Goal: Information Seeking & Learning: Learn about a topic

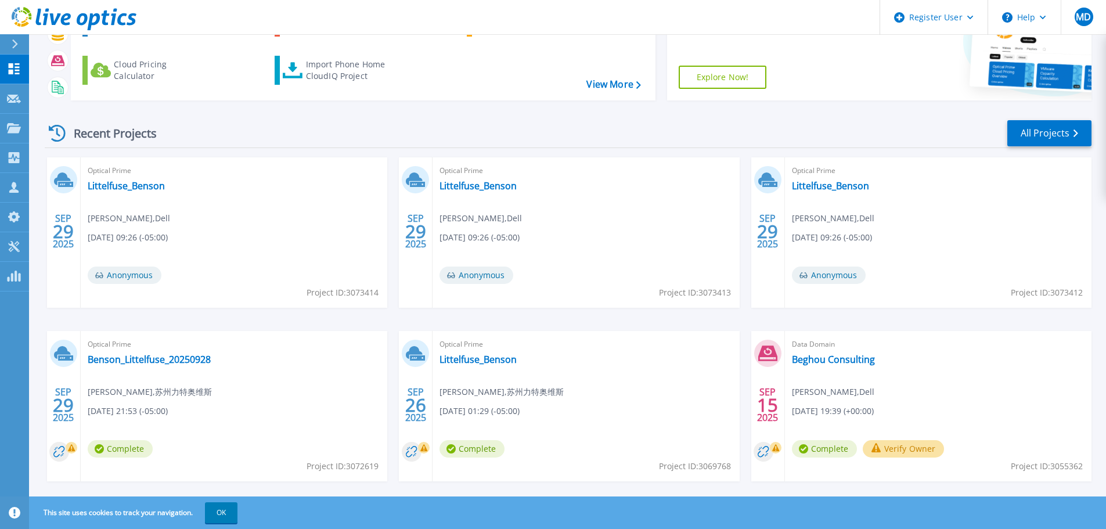
scroll to position [114, 0]
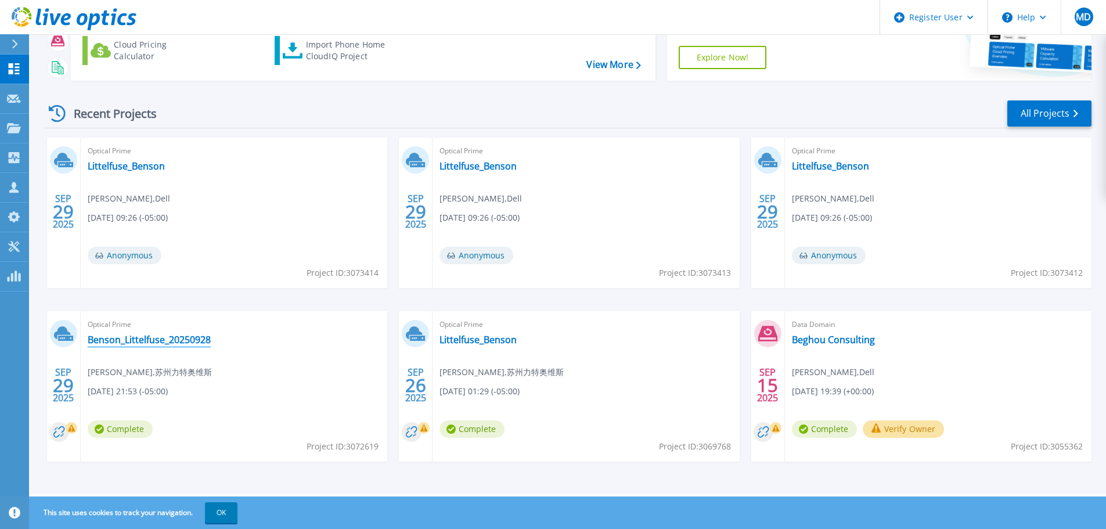
click at [189, 340] on link "Benson_Littelfuse_20250928" at bounding box center [149, 340] width 123 height 12
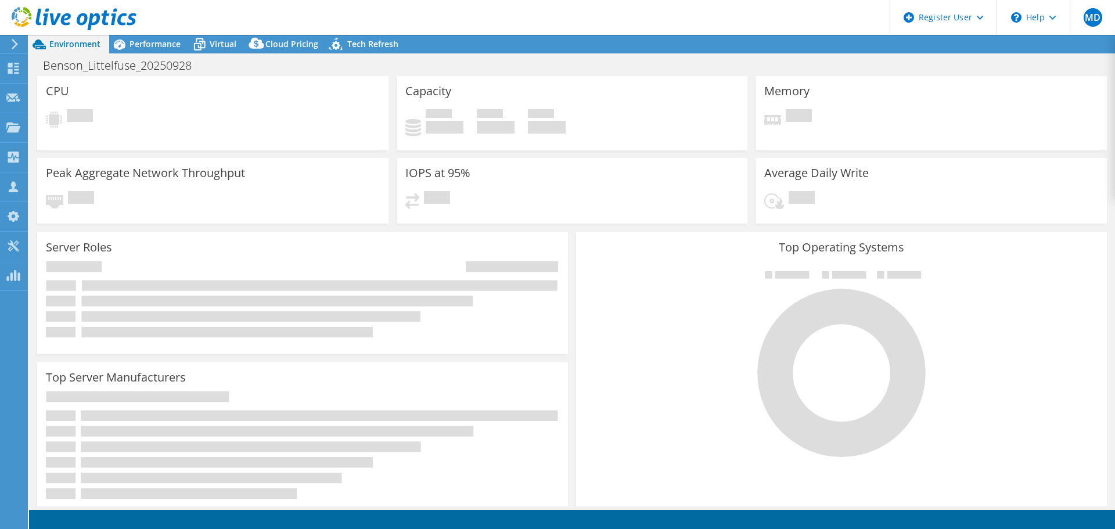
select select "USD"
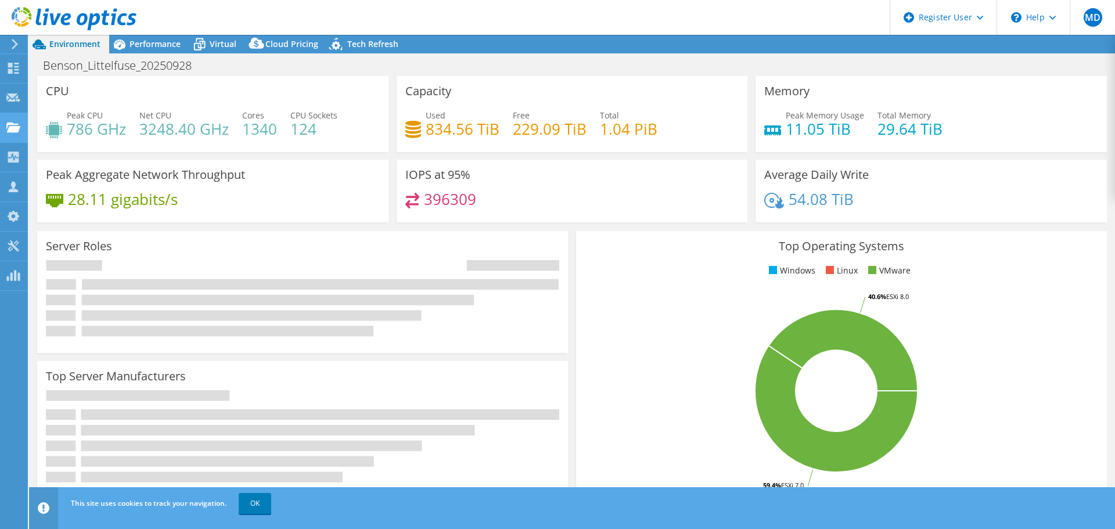
drag, startPoint x: 0, startPoint y: 0, endPoint x: 1, endPoint y: 116, distance: 115.6
click at [149, 236] on div "Server Roles Physical Servers represent bare metal servers that were targets of…" at bounding box center [302, 292] width 531 height 122
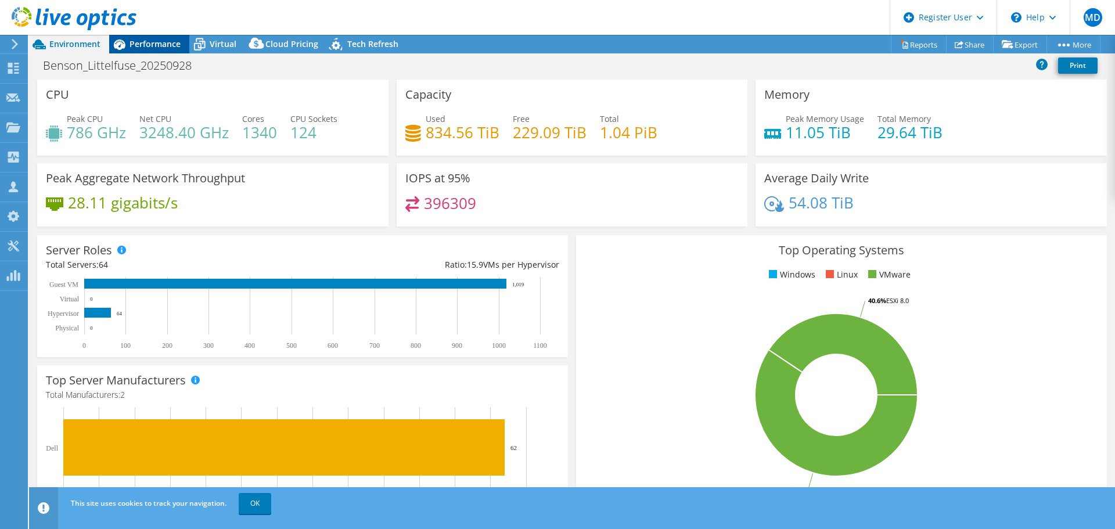
click at [169, 46] on span "Performance" at bounding box center [154, 43] width 51 height 11
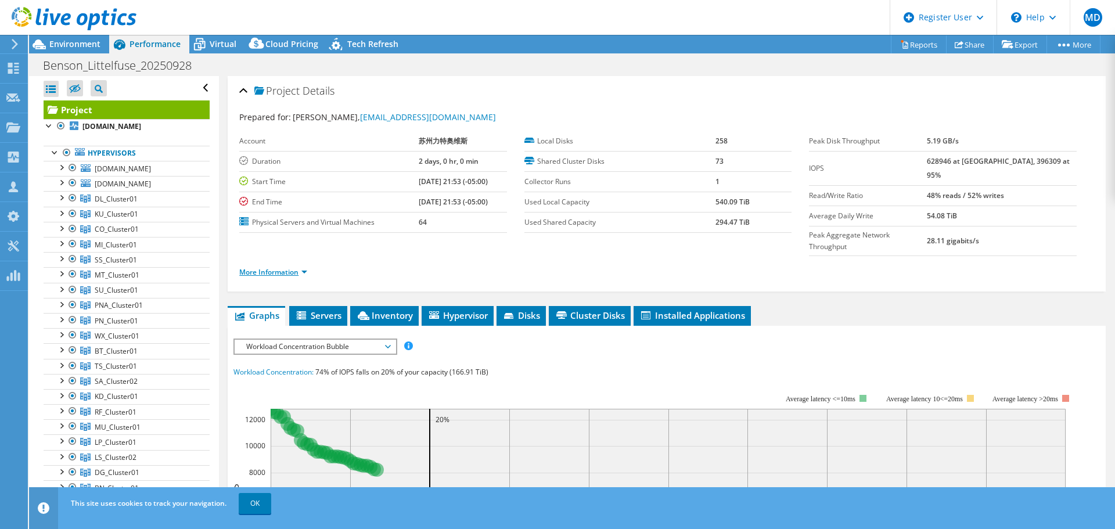
click at [302, 267] on link "More Information" at bounding box center [273, 272] width 68 height 10
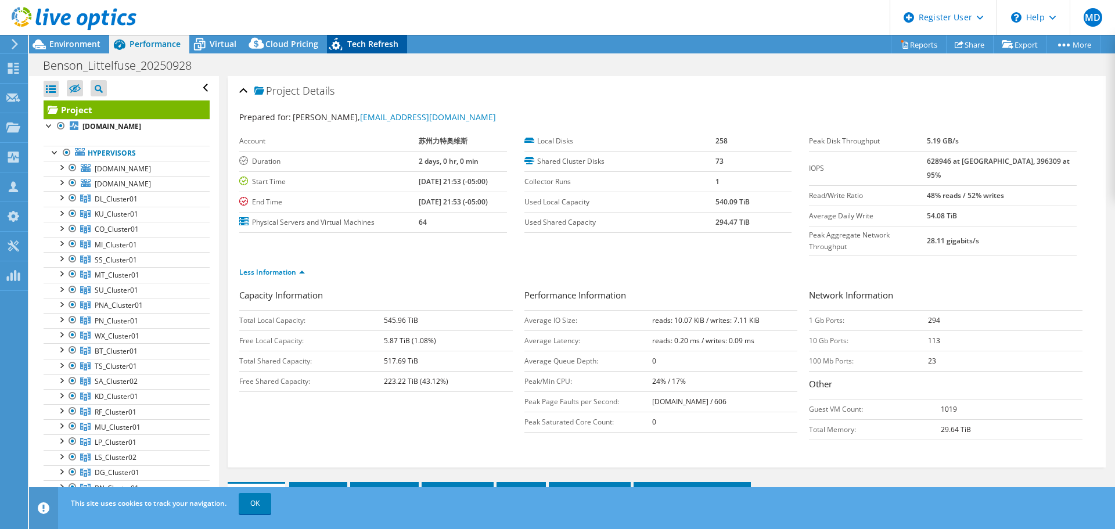
click at [327, 46] on icon at bounding box center [337, 46] width 20 height 24
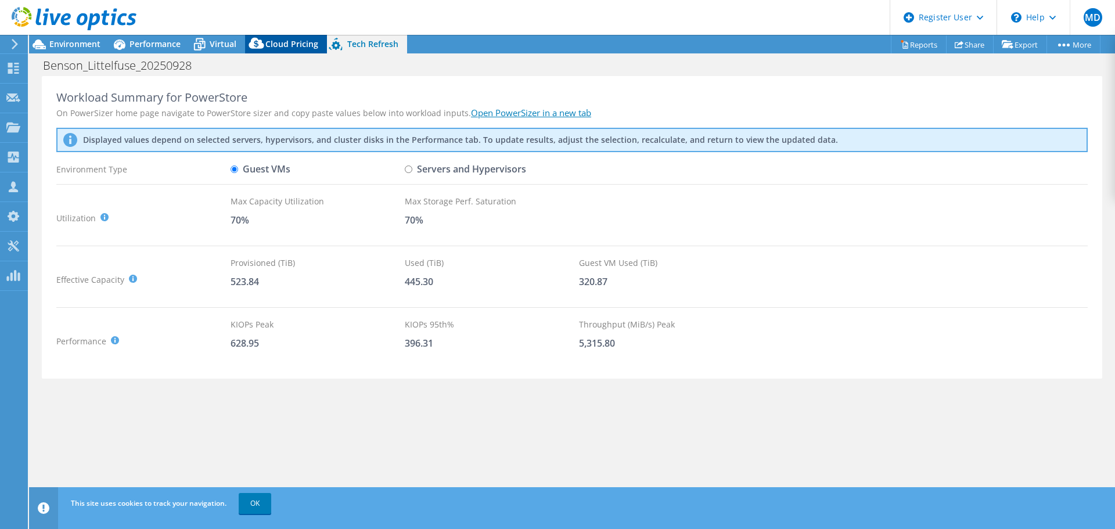
click at [258, 46] on icon at bounding box center [256, 43] width 15 height 11
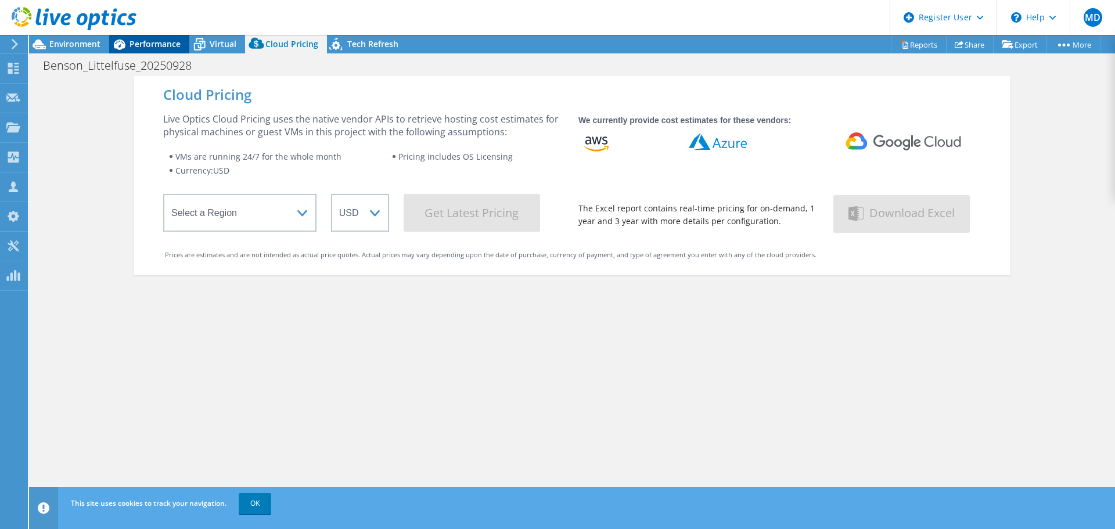
click at [154, 44] on span "Performance" at bounding box center [154, 43] width 51 height 11
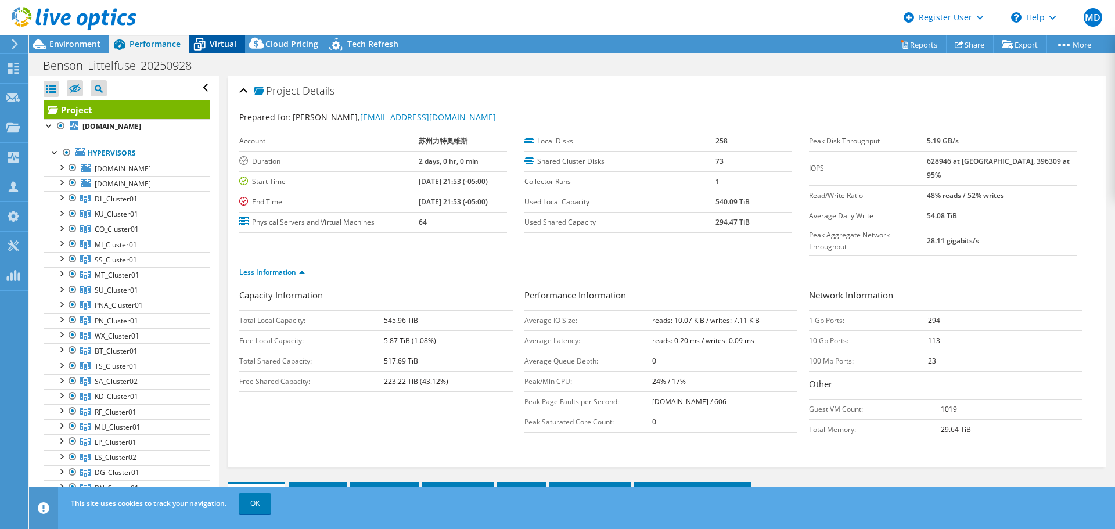
click at [192, 44] on icon at bounding box center [199, 44] width 20 height 20
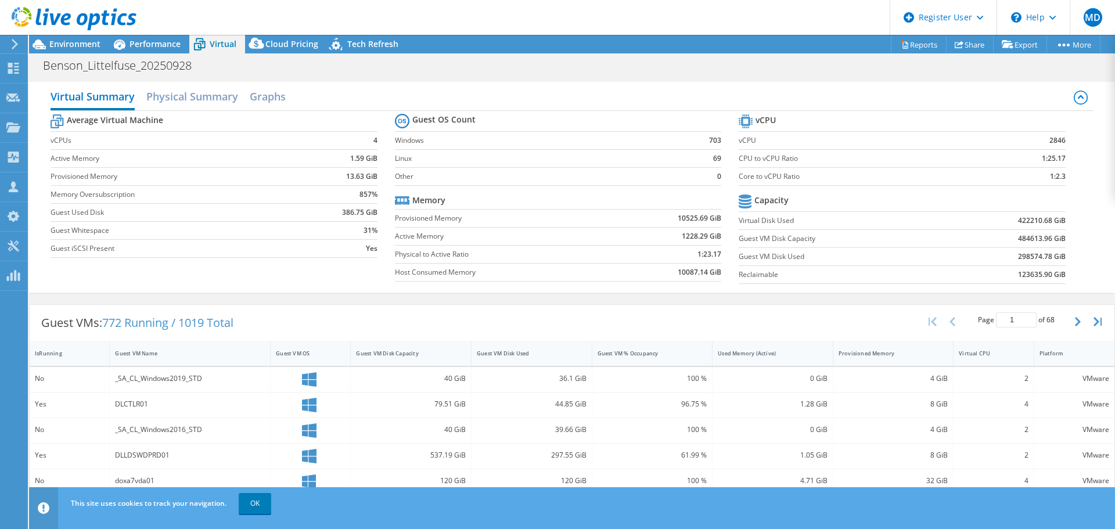
click at [145, 29] on header "MD Dell User Matt Donato Matt.Donato@Dell.com Dell My Profile Log Out \n Help E…" at bounding box center [557, 17] width 1115 height 35
click at [145, 39] on span "Performance" at bounding box center [154, 43] width 51 height 11
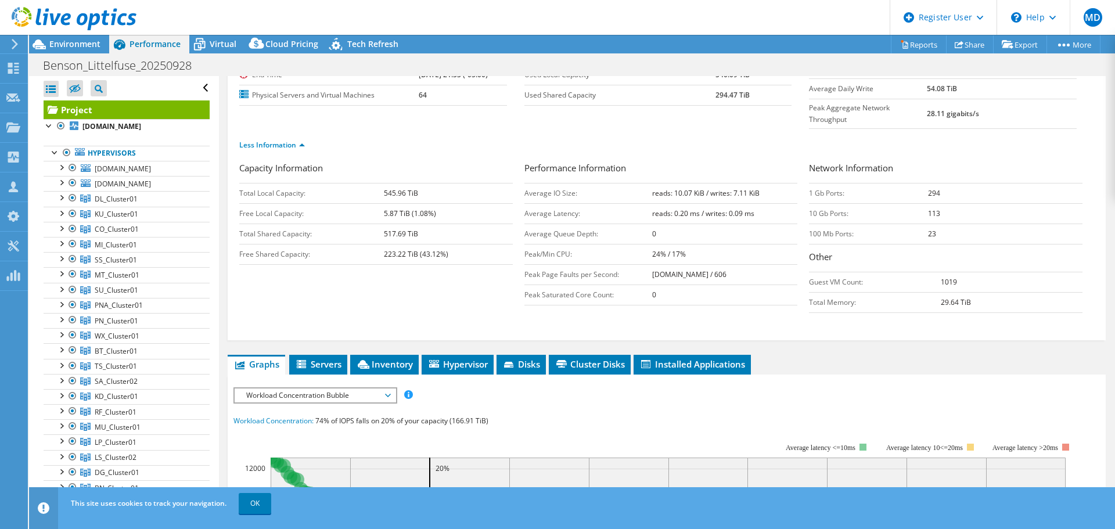
scroll to position [232, 0]
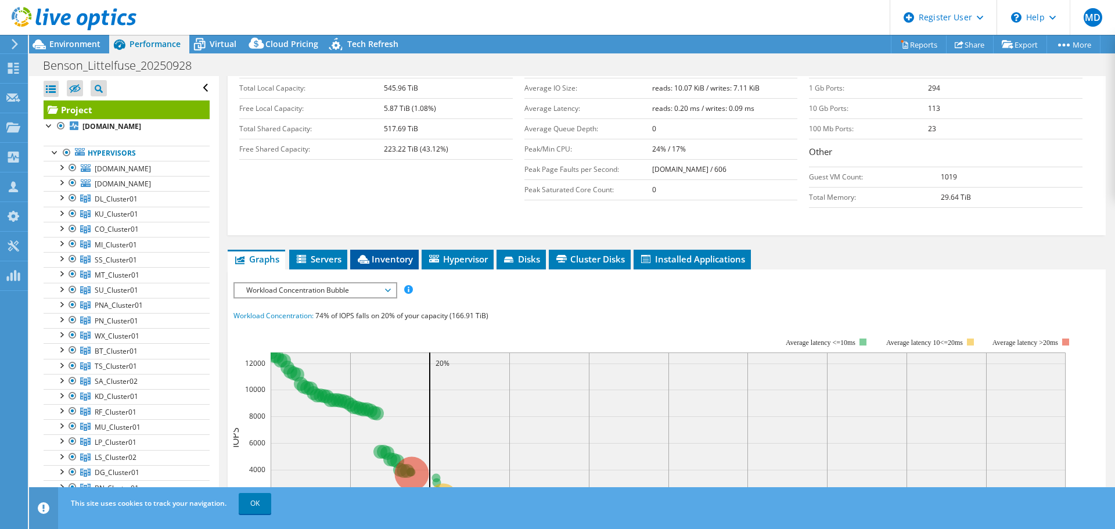
click at [376, 253] on span "Inventory" at bounding box center [384, 259] width 57 height 12
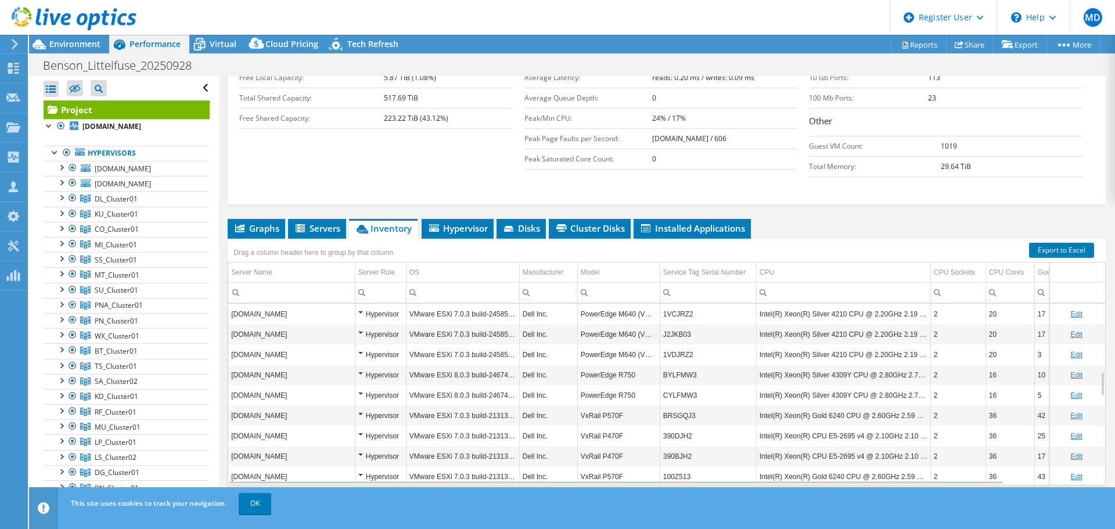
scroll to position [557, 0]
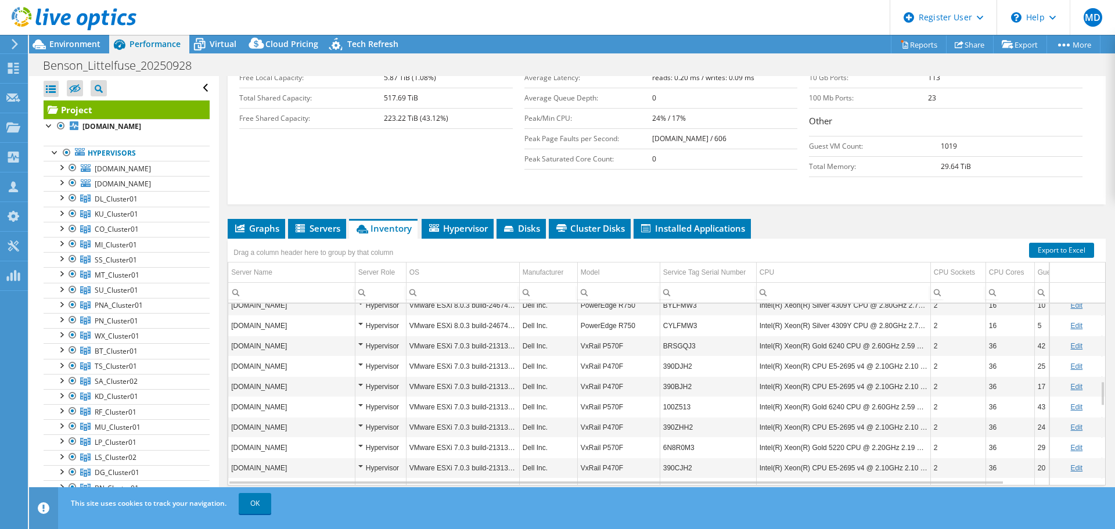
click at [921, 336] on td "Intel(R) Xeon(R) Gold 6240 CPU @ 2.60GHz 2.59 GHz" at bounding box center [843, 346] width 174 height 20
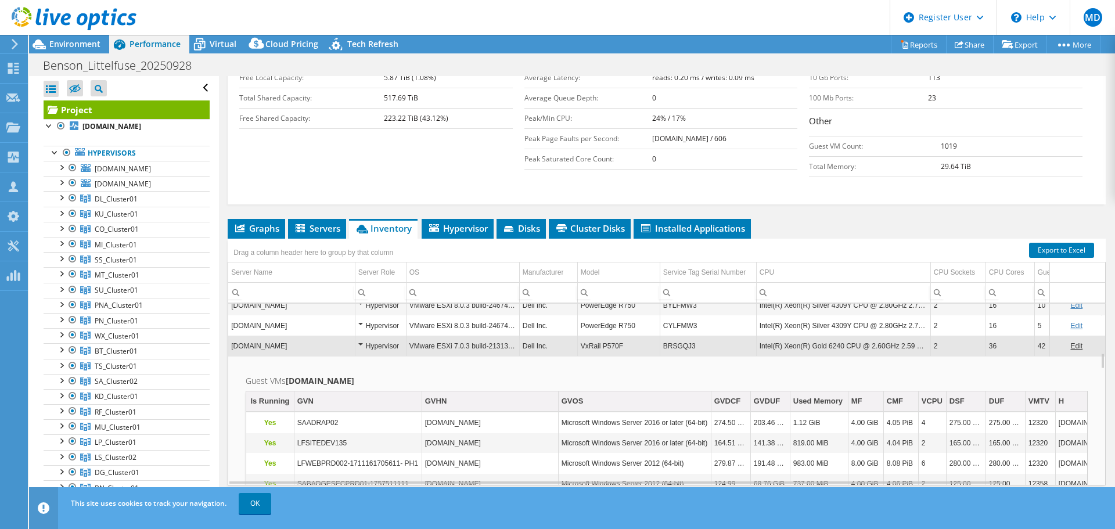
click at [815, 336] on td "Intel(R) Xeon(R) Gold 6240 CPU @ 2.60GHz 2.59 GHz" at bounding box center [843, 346] width 174 height 20
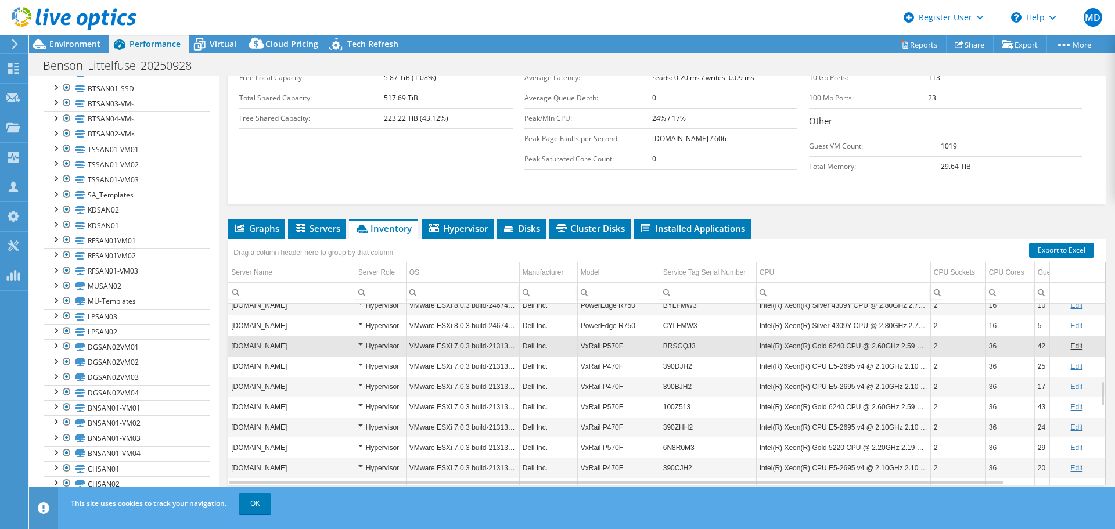
scroll to position [1198, 0]
click at [80, 48] on span "Environment" at bounding box center [74, 43] width 51 height 11
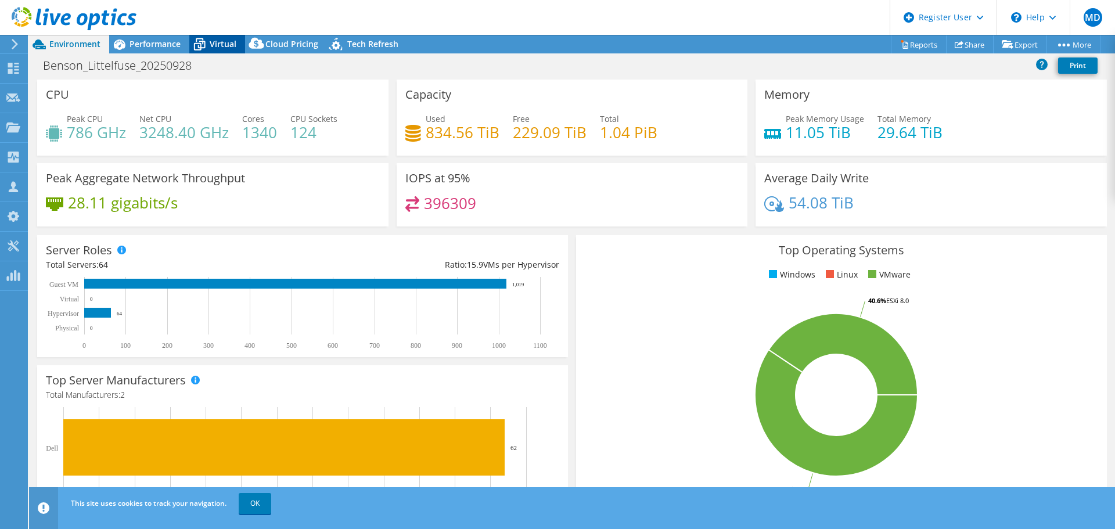
click at [216, 47] on span "Virtual" at bounding box center [223, 43] width 27 height 11
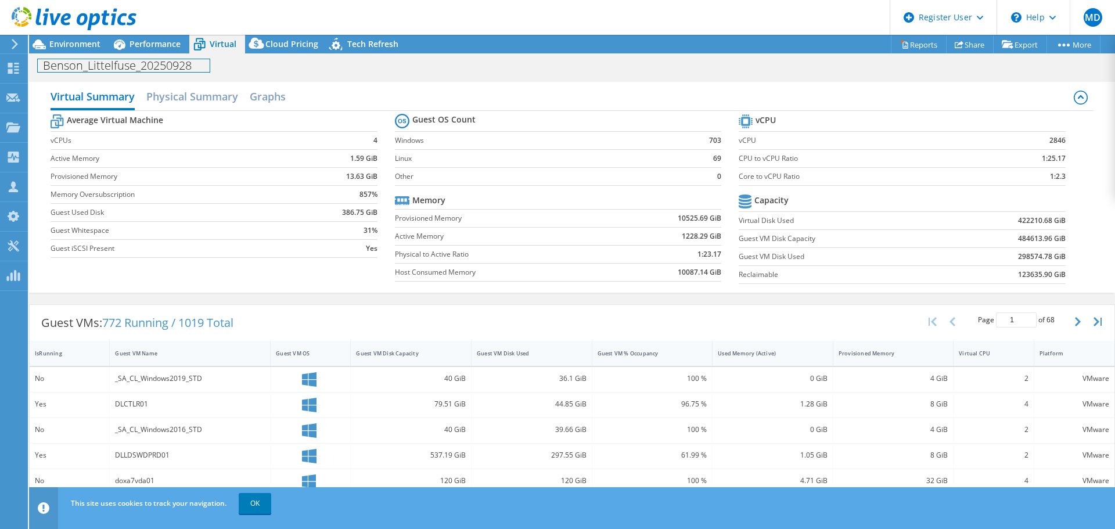
click at [177, 57] on div "Benson_Littelfuse_20250928 Print" at bounding box center [572, 65] width 1086 height 21
click at [347, 79] on div "Virtual Summary Physical Summary Graphs Average Virtual Machine vCPUs 4 Active …" at bounding box center [572, 187] width 1086 height 222
click at [177, 35] on div "Performance" at bounding box center [149, 44] width 80 height 19
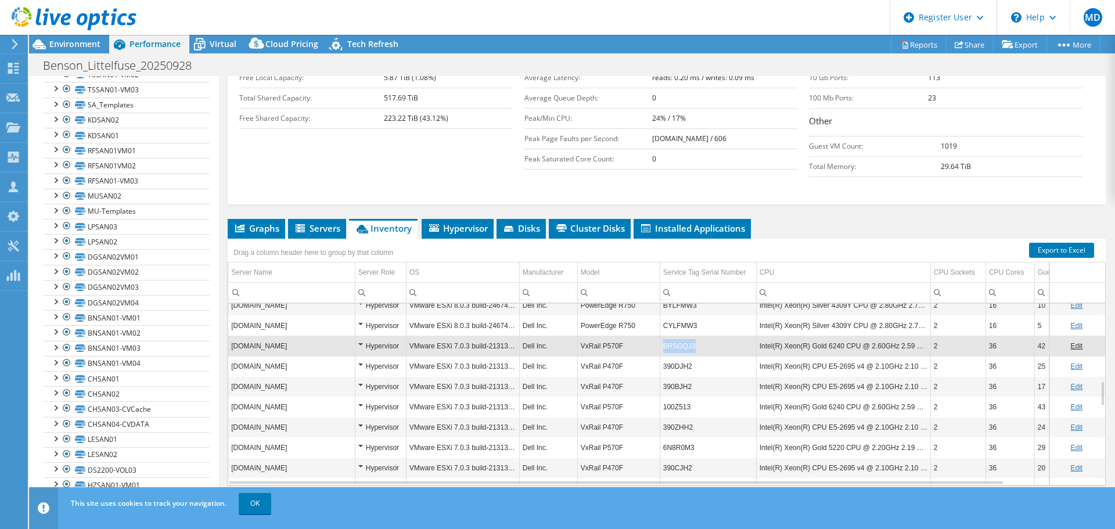
copy td "BRSGQJ3"
drag, startPoint x: 696, startPoint y: 326, endPoint x: 660, endPoint y: 326, distance: 36.6
click at [660, 336] on td "BRSGQJ3" at bounding box center [708, 346] width 96 height 20
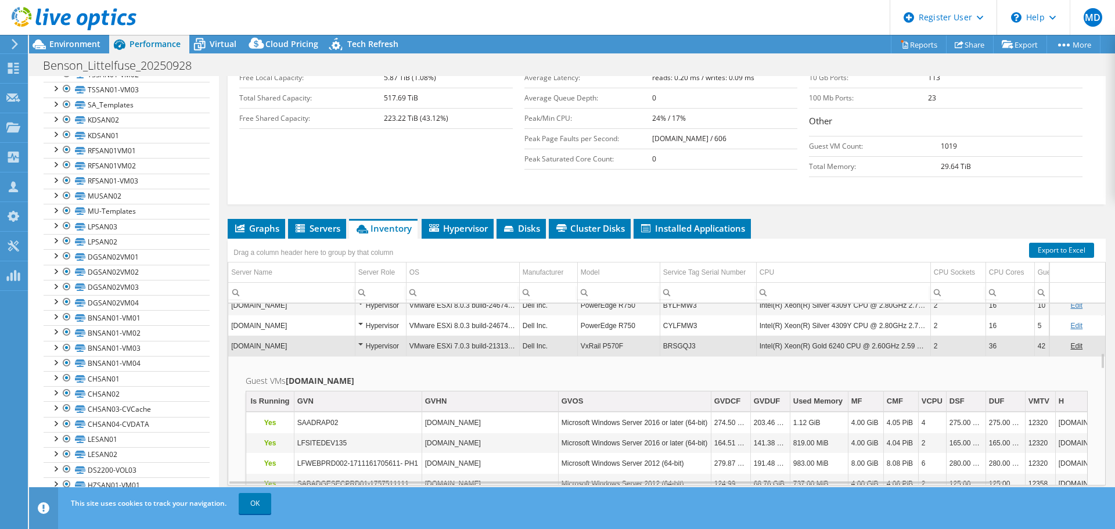
click at [296, 336] on td "[DOMAIN_NAME]" at bounding box center [291, 346] width 127 height 20
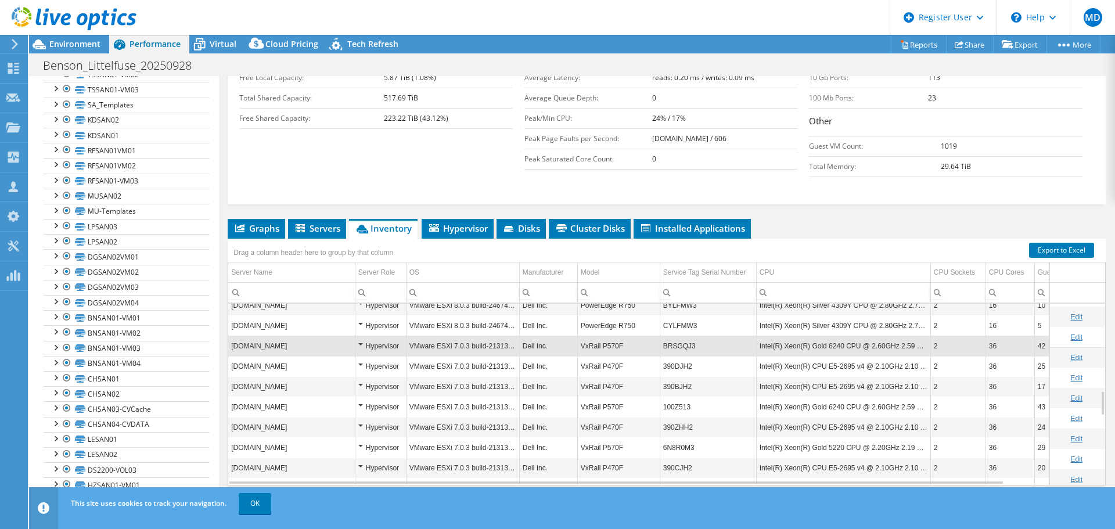
scroll to position [627, 0]
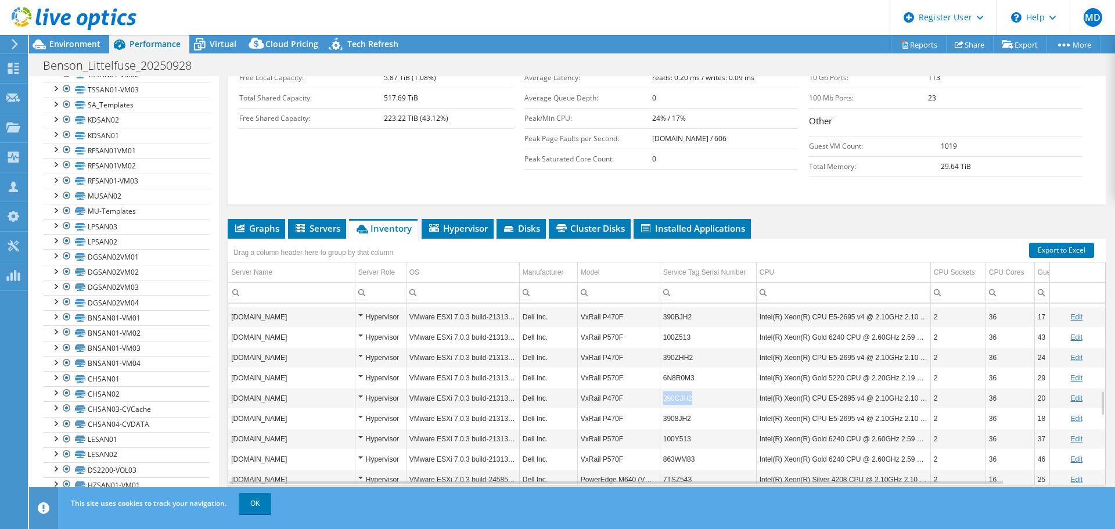
copy tr "390CJH2"
drag, startPoint x: 700, startPoint y: 372, endPoint x: 657, endPoint y: 378, distance: 43.4
click at [657, 388] on tr "savxrailprd06.america.littelfuse.com Hypervisor VMware ESXi 7.0.3 build-2131362…" at bounding box center [713, 398] width 971 height 20
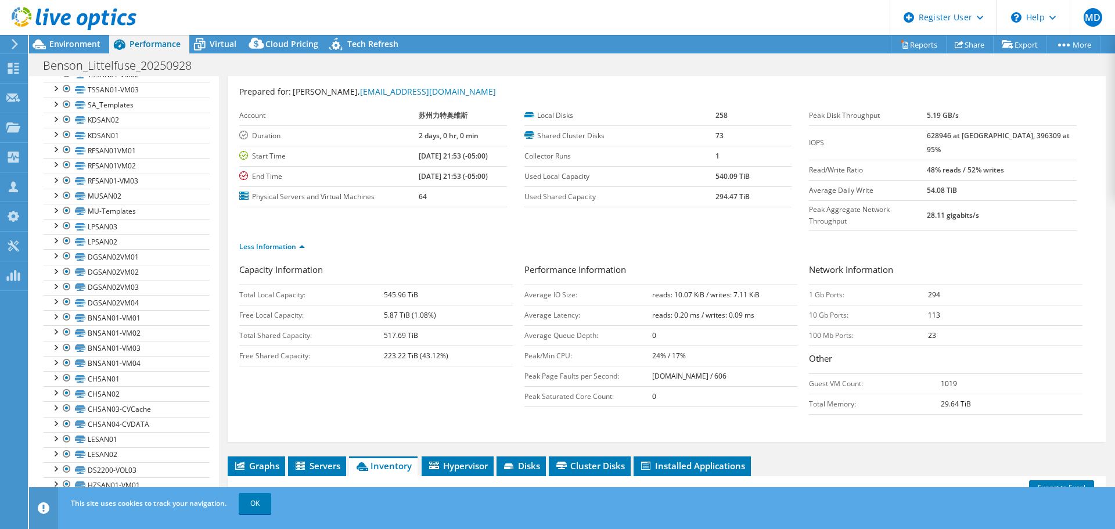
scroll to position [0, 0]
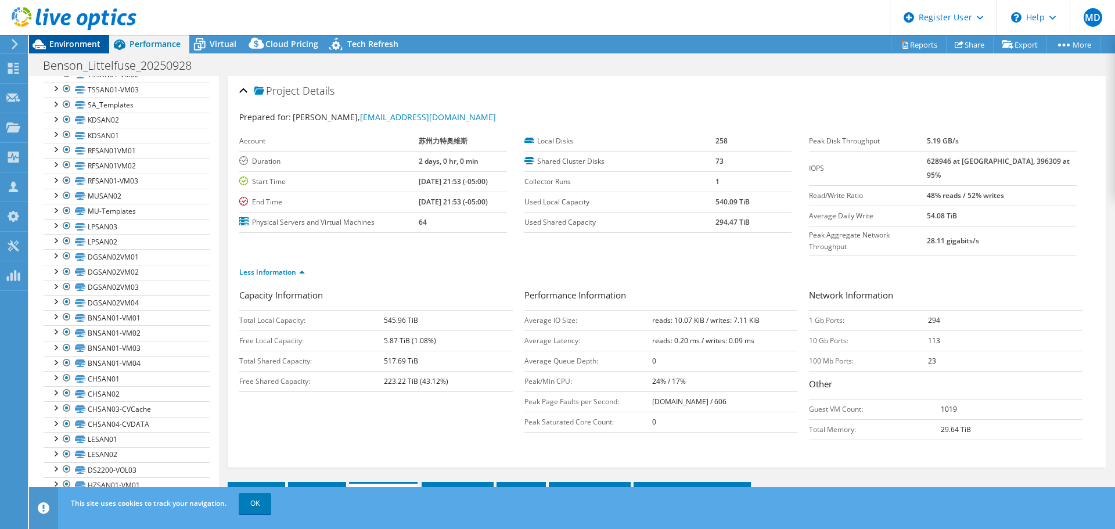
click at [78, 48] on span "Environment" at bounding box center [74, 43] width 51 height 11
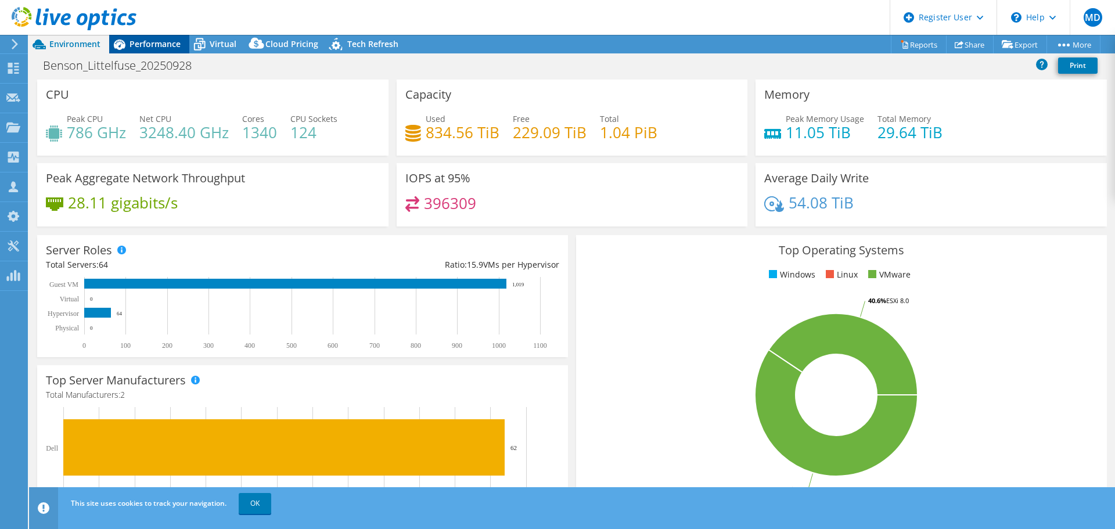
click at [174, 42] on span "Performance" at bounding box center [154, 43] width 51 height 11
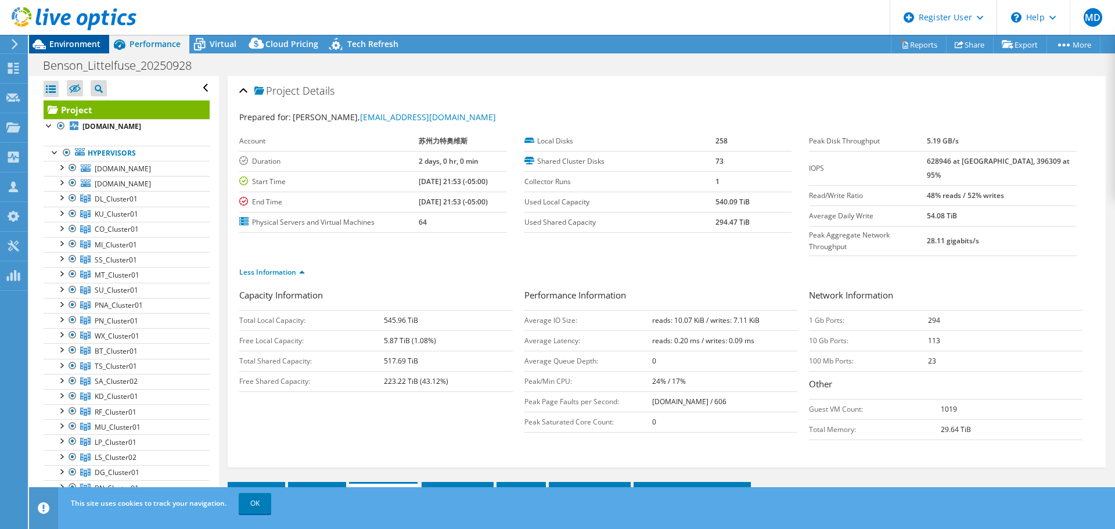
click at [79, 41] on span "Environment" at bounding box center [74, 43] width 51 height 11
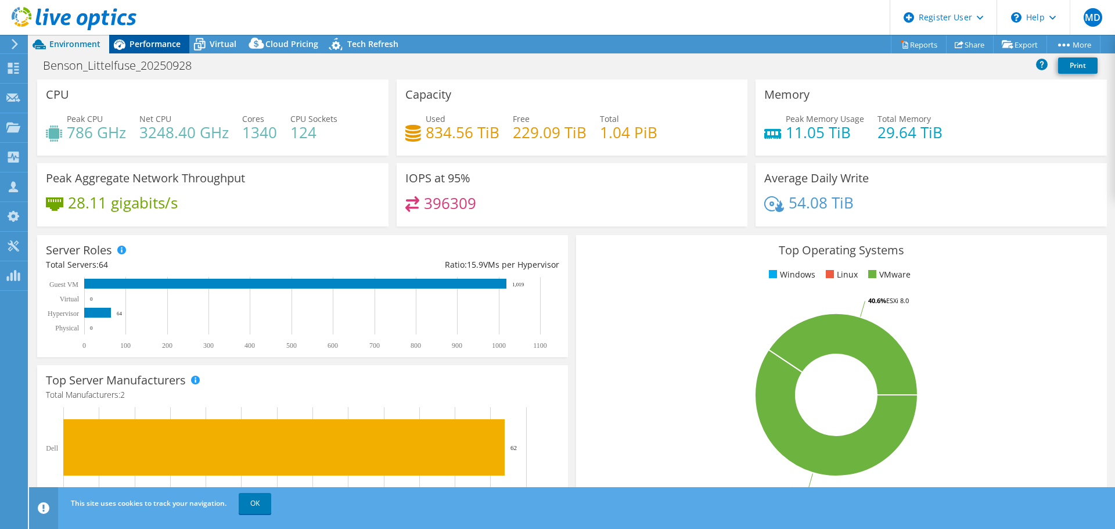
click at [168, 40] on span "Performance" at bounding box center [154, 43] width 51 height 11
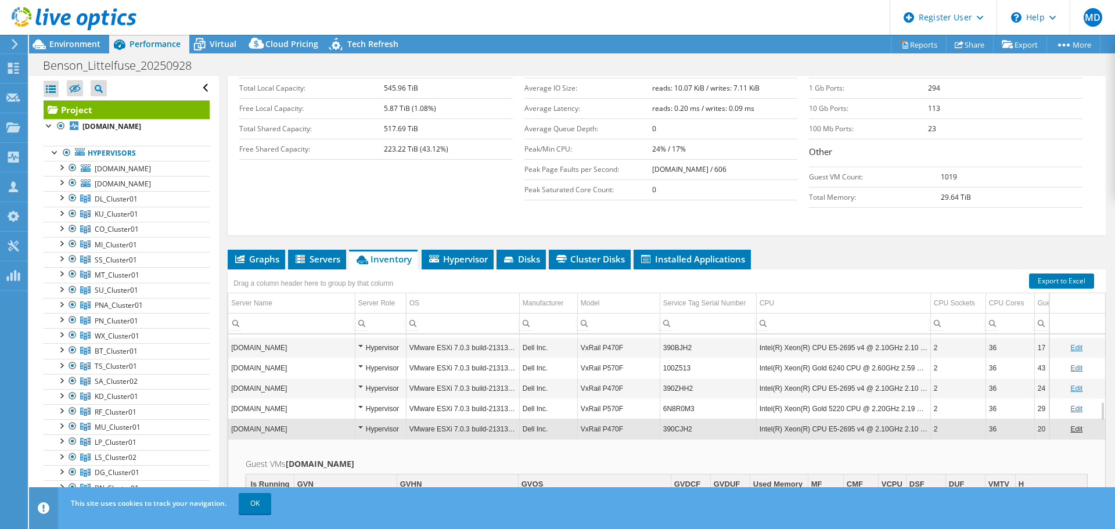
scroll to position [263, 0]
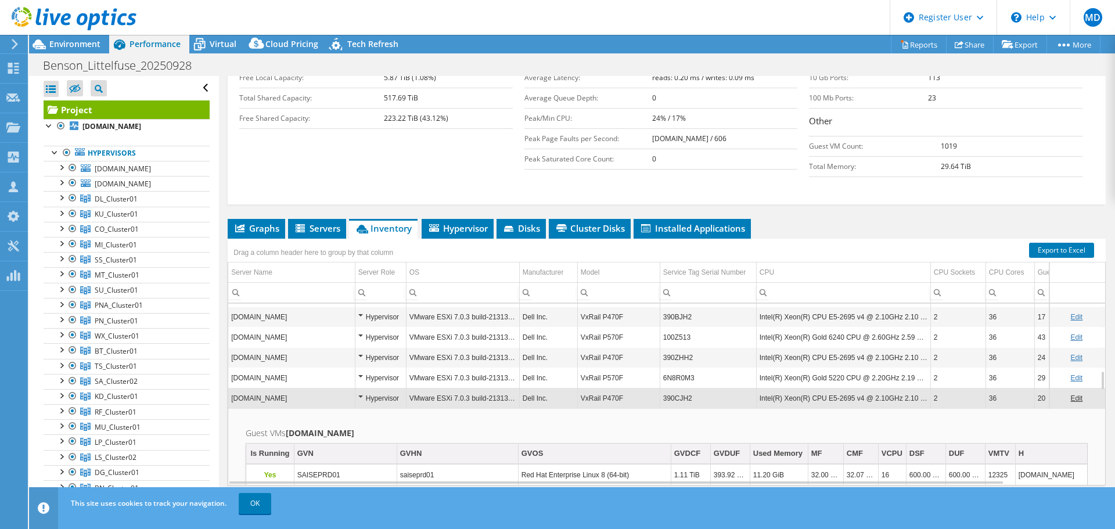
click at [427, 388] on td "VMware ESXi 7.0.3 build-21313628" at bounding box center [462, 398] width 113 height 20
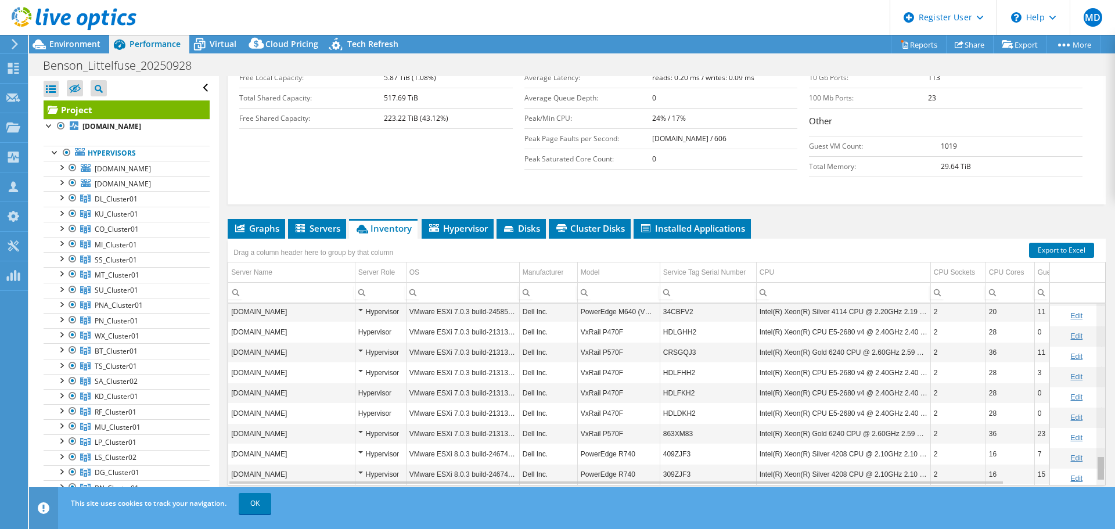
scroll to position [0, 0]
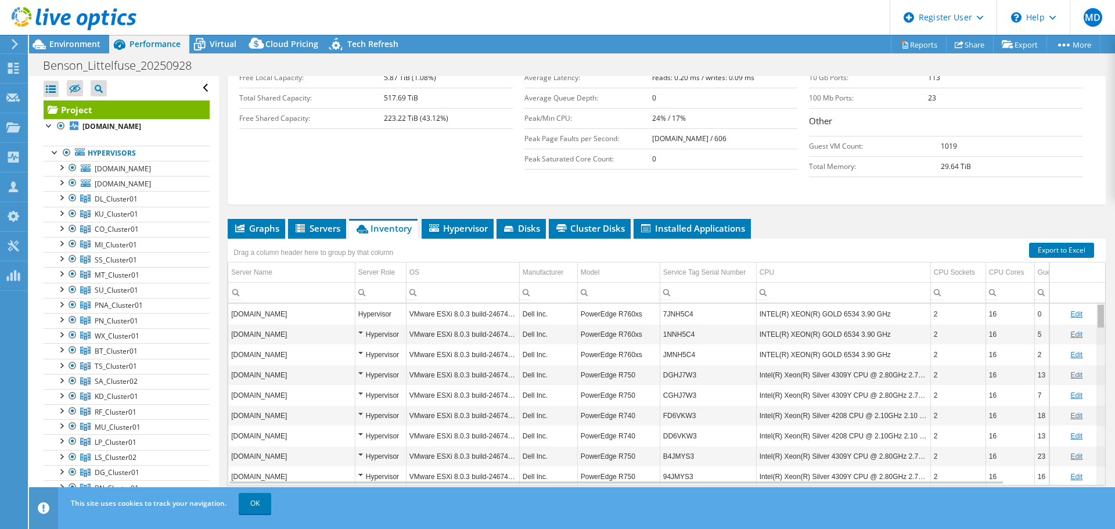
drag, startPoint x: 1095, startPoint y: 361, endPoint x: 1093, endPoint y: 245, distance: 115.6
click at [1095, 246] on body "MD Dell User Matt Donato Matt.Donato@Dell.com Dell My Profile Log Out \n Help E…" at bounding box center [557, 264] width 1115 height 529
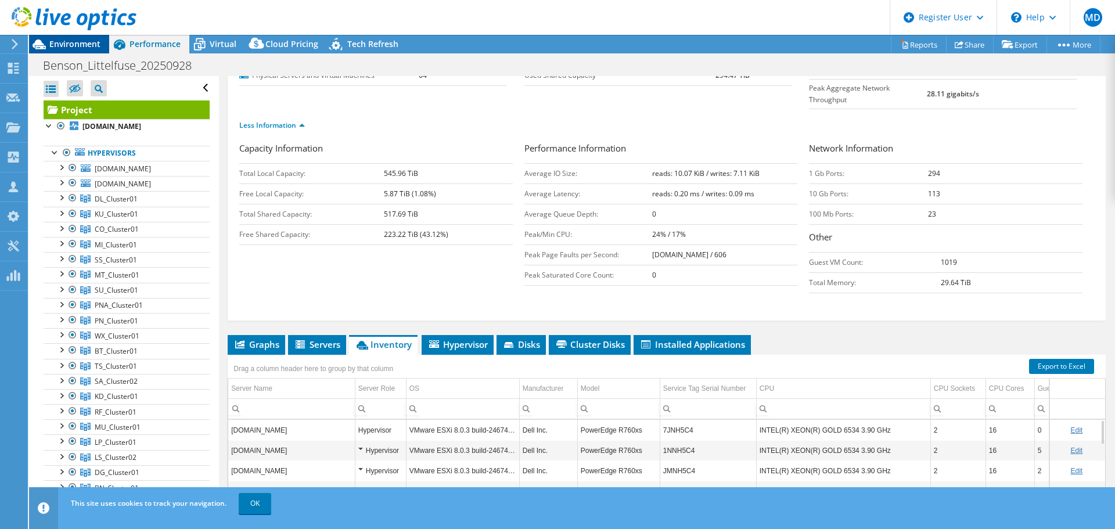
click at [88, 51] on div "Environment" at bounding box center [69, 44] width 80 height 19
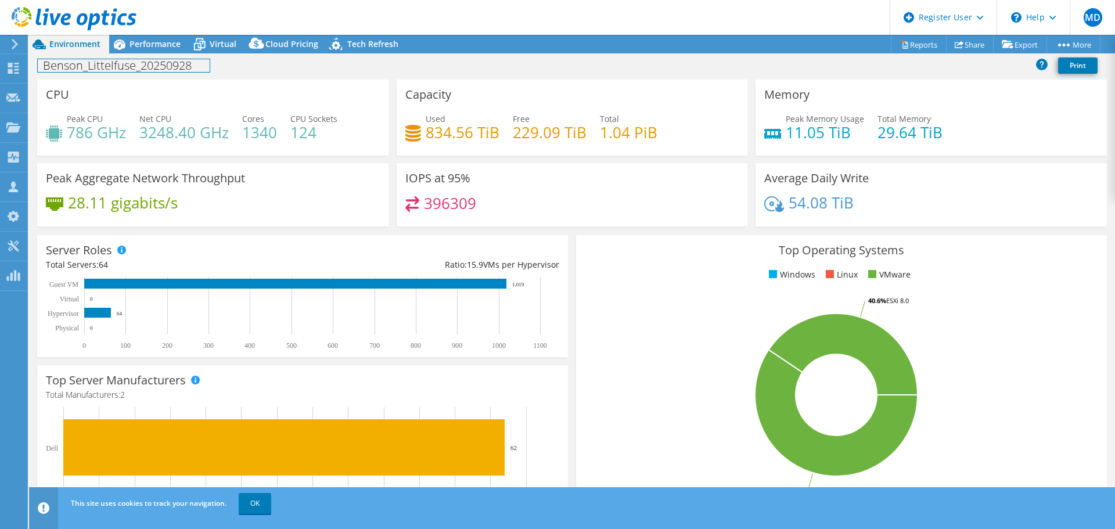
click at [164, 59] on h1 "Benson_Littelfuse_20250928" at bounding box center [124, 65] width 172 height 13
click at [304, 65] on div "Benson_Littelfuse_20250928 Print" at bounding box center [572, 65] width 1086 height 21
click at [175, 40] on span "Performance" at bounding box center [154, 43] width 51 height 11
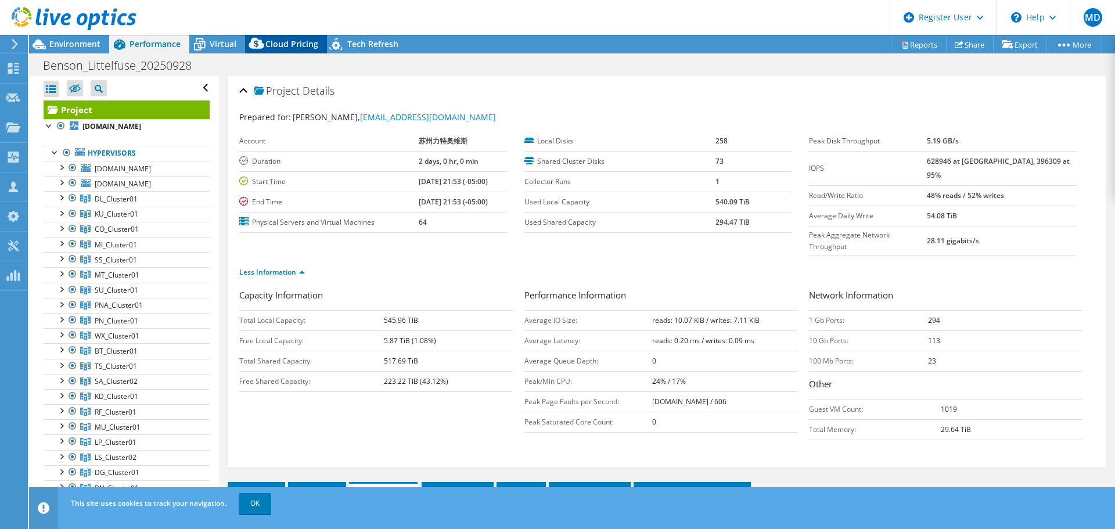
click at [269, 48] on span "Cloud Pricing" at bounding box center [291, 43] width 53 height 11
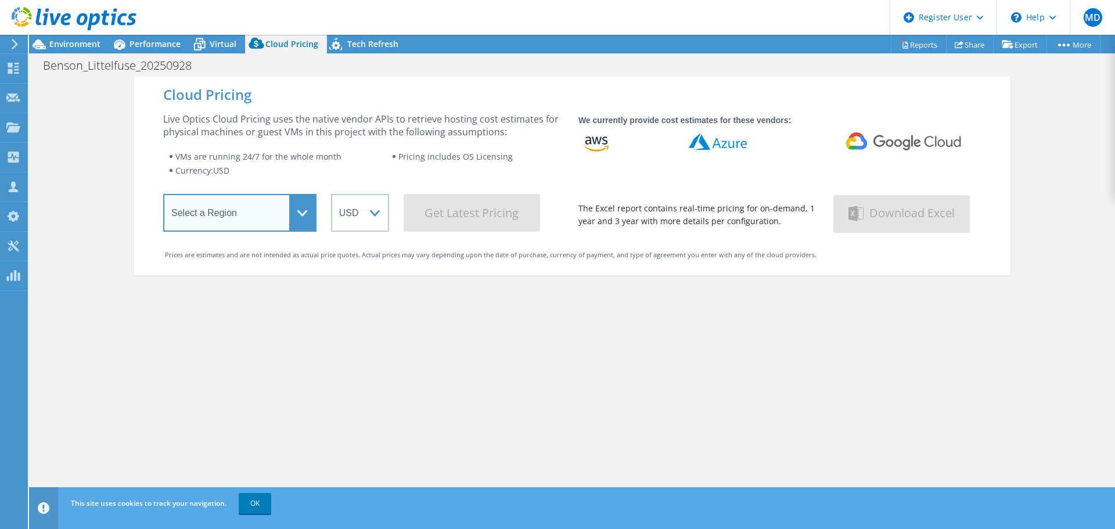
click at [286, 215] on select "Select a Region Asia Pacific (Hong Kong) Asia Pacific (Mumbai) Asia Pacific (Se…" at bounding box center [239, 213] width 153 height 38
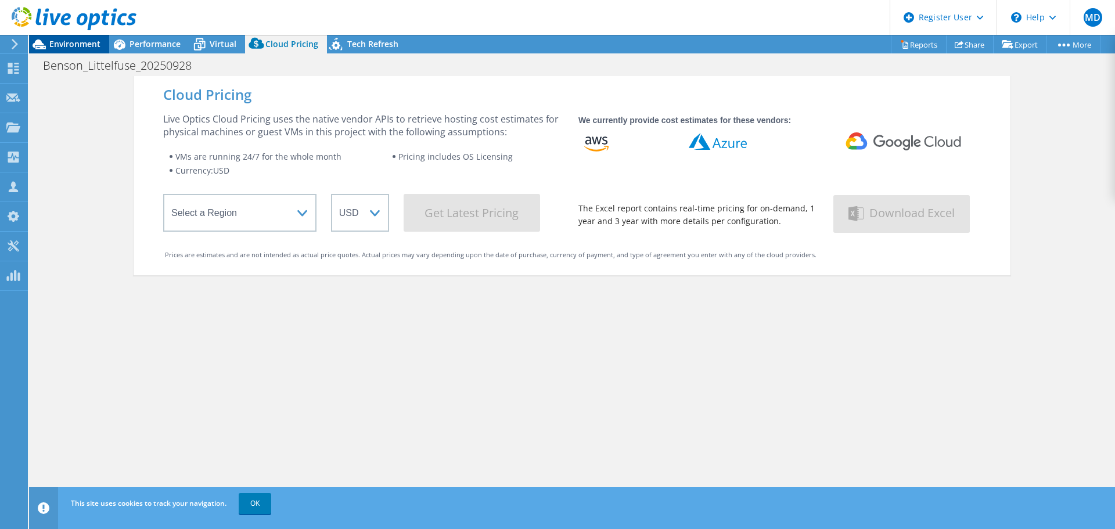
click at [91, 48] on span "Environment" at bounding box center [74, 43] width 51 height 11
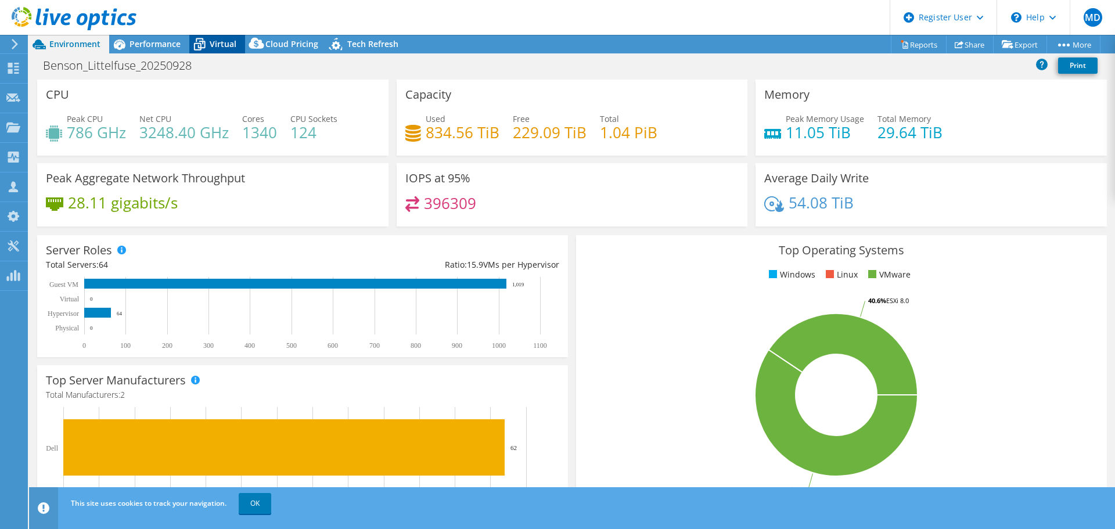
click at [231, 39] on span "Virtual" at bounding box center [223, 43] width 27 height 11
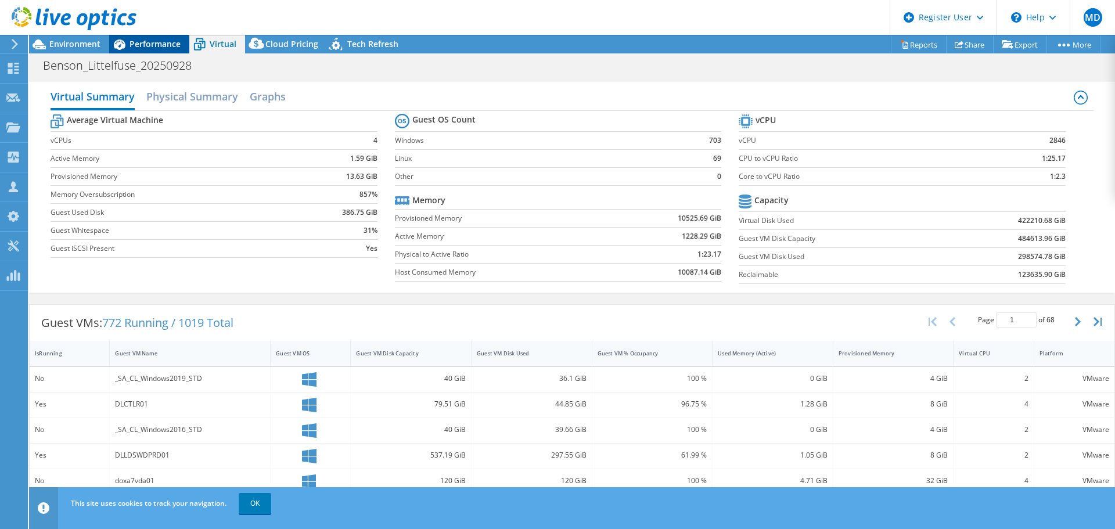
click at [174, 47] on span "Performance" at bounding box center [154, 43] width 51 height 11
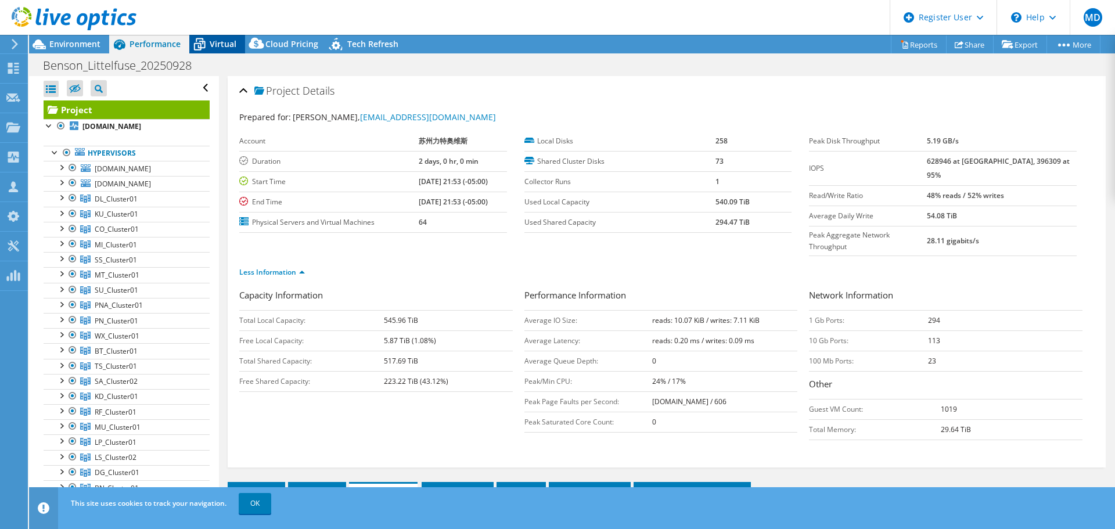
click at [224, 51] on div "Virtual" at bounding box center [217, 44] width 56 height 19
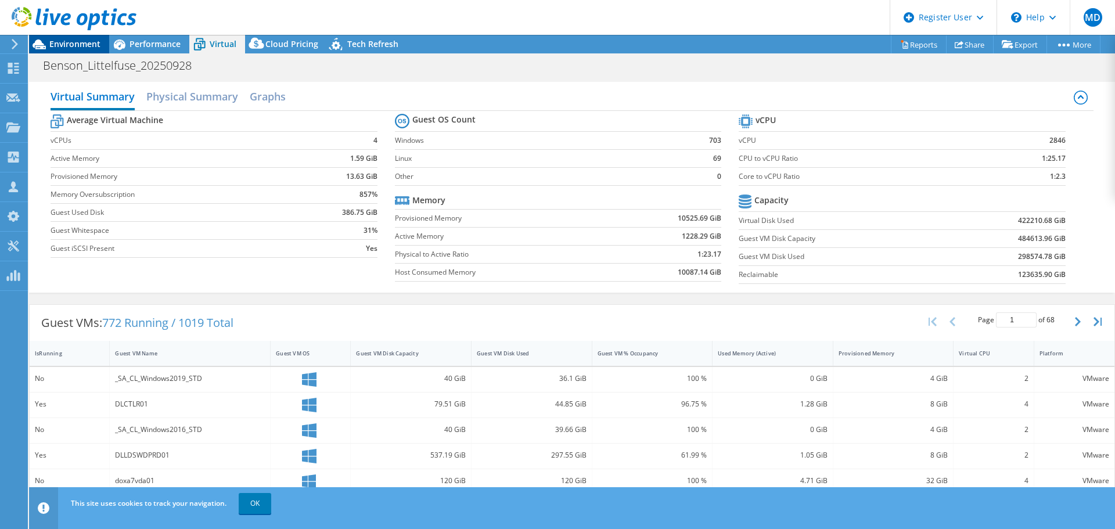
click at [70, 51] on div "Environment" at bounding box center [69, 44] width 80 height 19
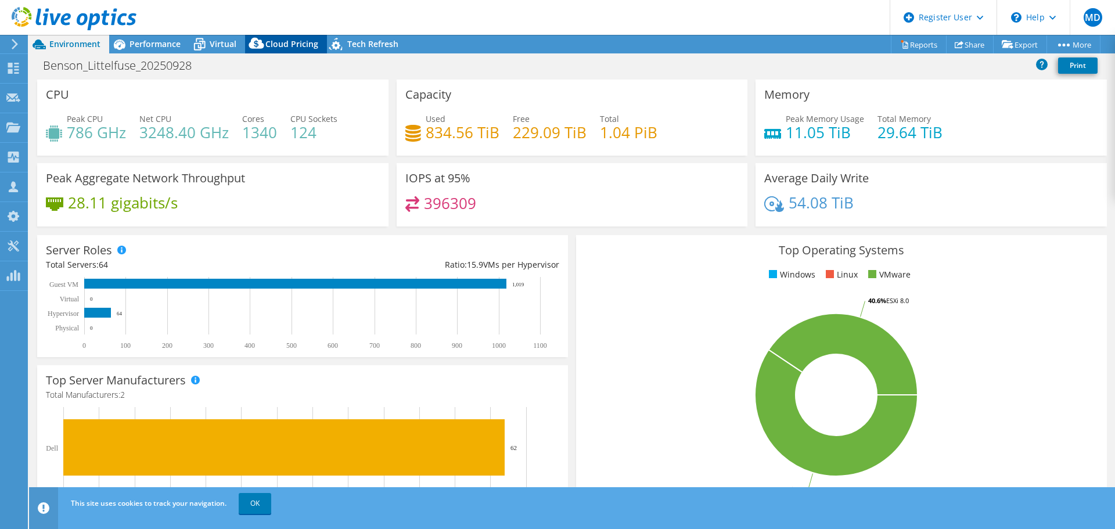
click at [254, 47] on icon at bounding box center [256, 43] width 15 height 11
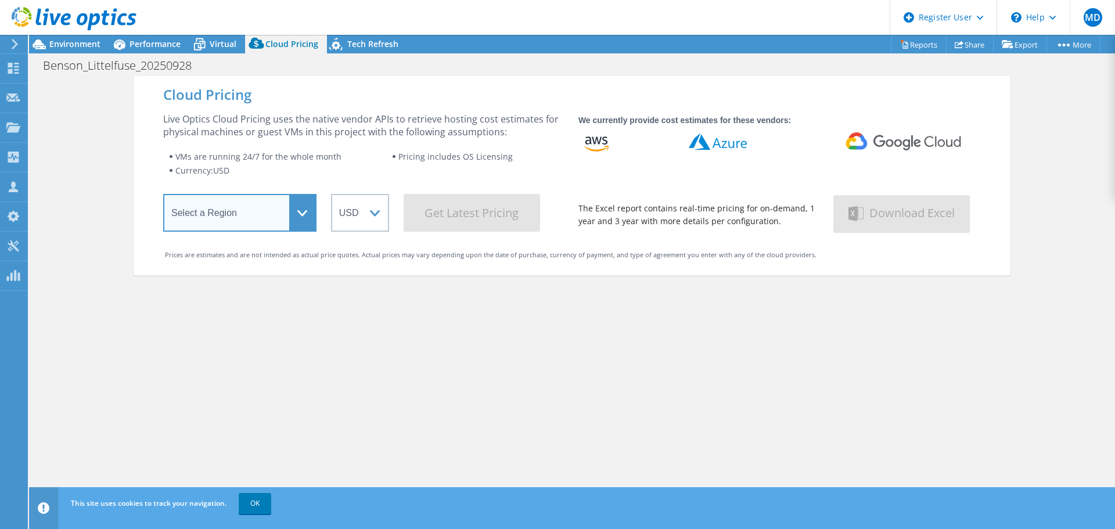
click at [289, 210] on select "Select a Region Asia Pacific (Hong Kong) Asia Pacific (Mumbai) Asia Pacific (Se…" at bounding box center [239, 213] width 153 height 38
click at [472, 300] on div "Cloud Pricing Live Optics Cloud Pricing uses the native vendor APIs to retrieve…" at bounding box center [572, 340] width 877 height 529
click at [307, 226] on select "Select a Region Asia Pacific (Hong Kong) Asia Pacific (Mumbai) Asia Pacific (Se…" at bounding box center [239, 213] width 153 height 38
select select "USEast"
click at [163, 196] on select "Select a Region Asia Pacific (Hong Kong) Asia Pacific (Mumbai) Asia Pacific (Se…" at bounding box center [239, 213] width 153 height 38
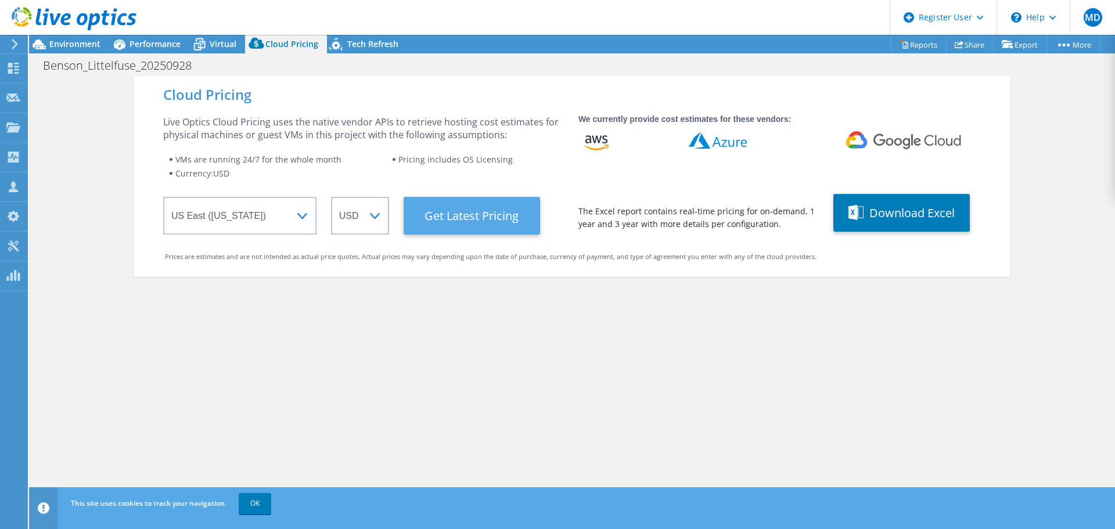
click at [511, 213] on Latest "Get Latest Pricing" at bounding box center [472, 216] width 136 height 38
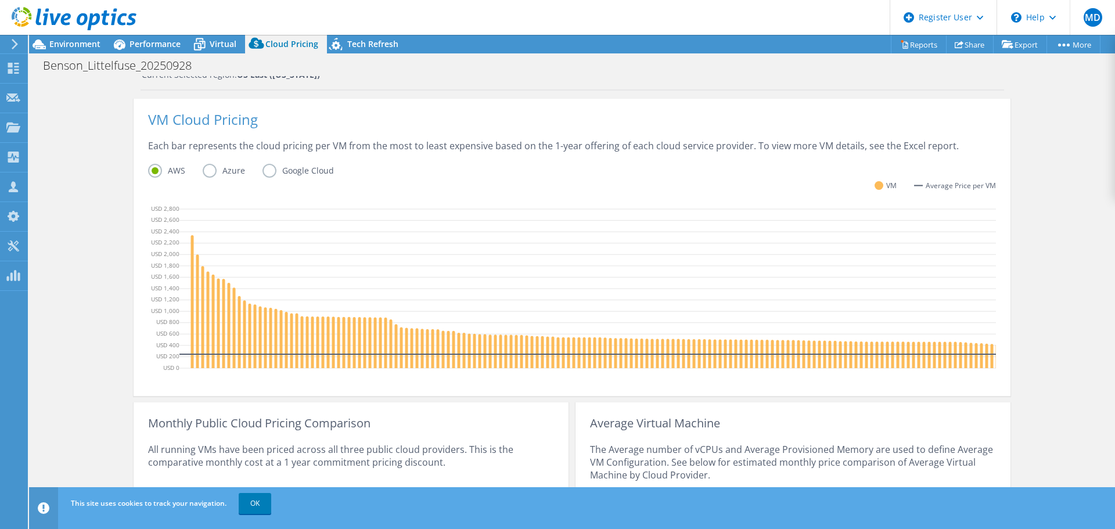
scroll to position [215, 0]
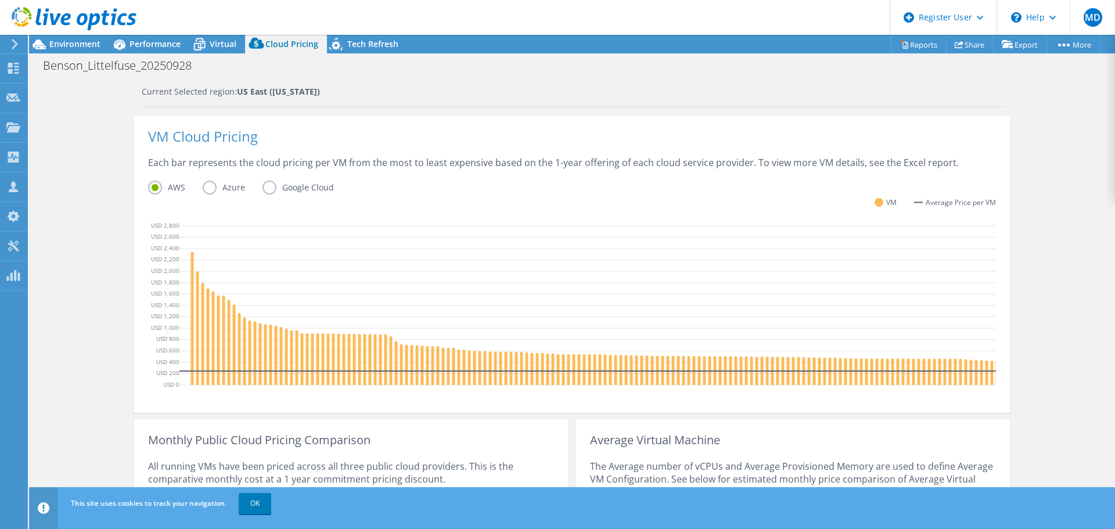
click at [208, 189] on label "Azure" at bounding box center [233, 188] width 60 height 14
click at [0, 0] on input "Azure" at bounding box center [0, 0] width 0 height 0
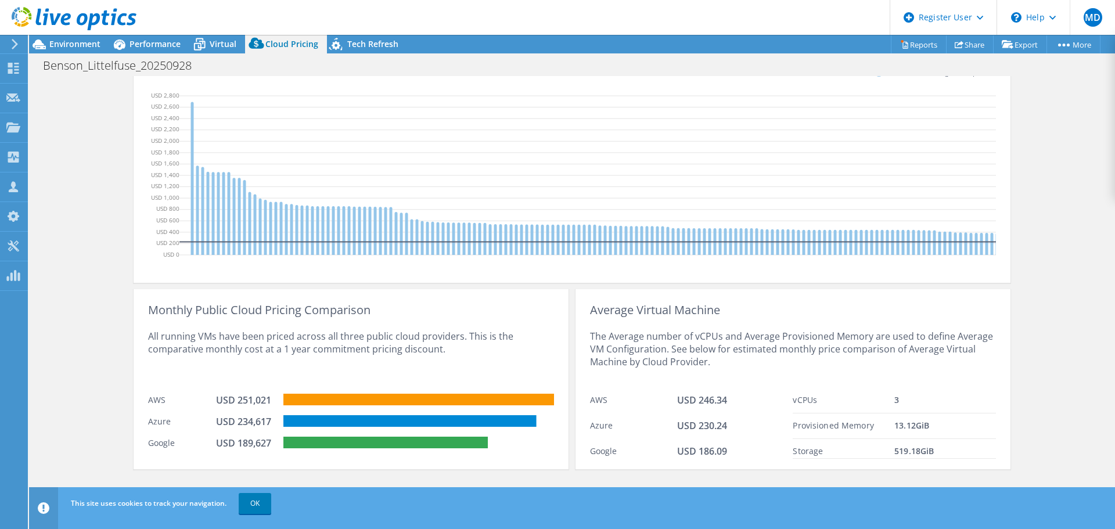
scroll to position [354, 0]
click at [251, 497] on link "OK" at bounding box center [255, 503] width 33 height 21
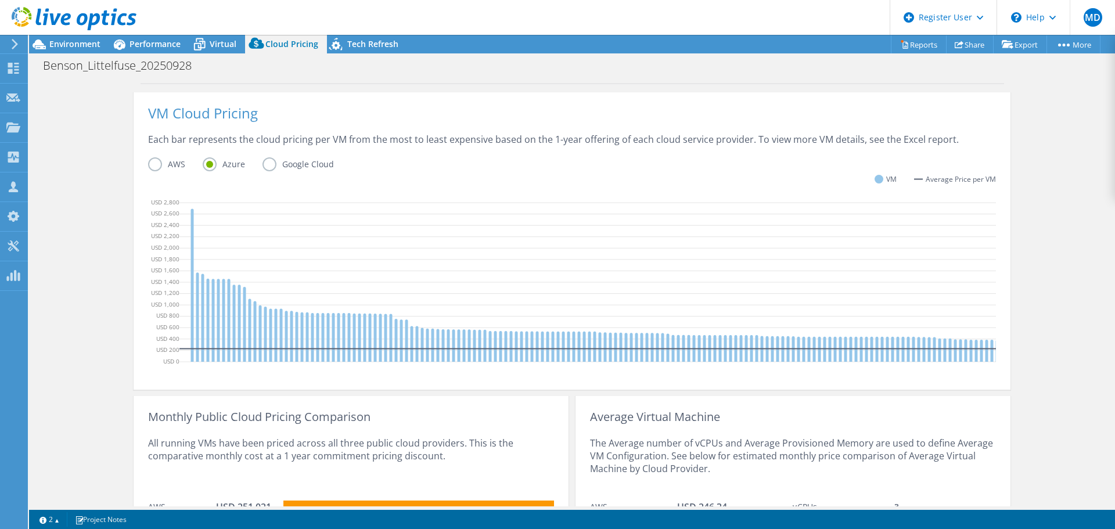
scroll to position [237, 0]
click at [87, 41] on span "Environment" at bounding box center [74, 43] width 51 height 11
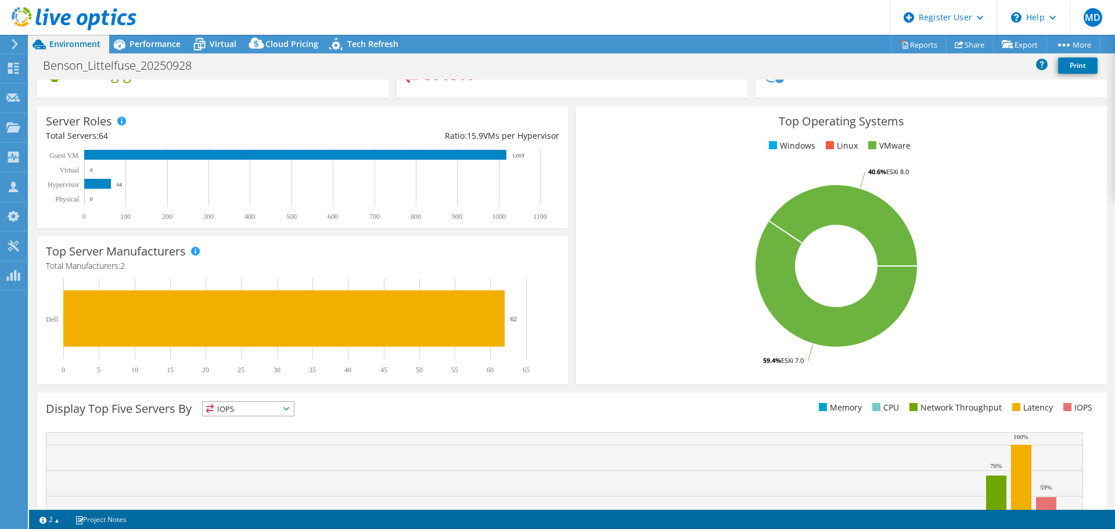
scroll to position [0, 0]
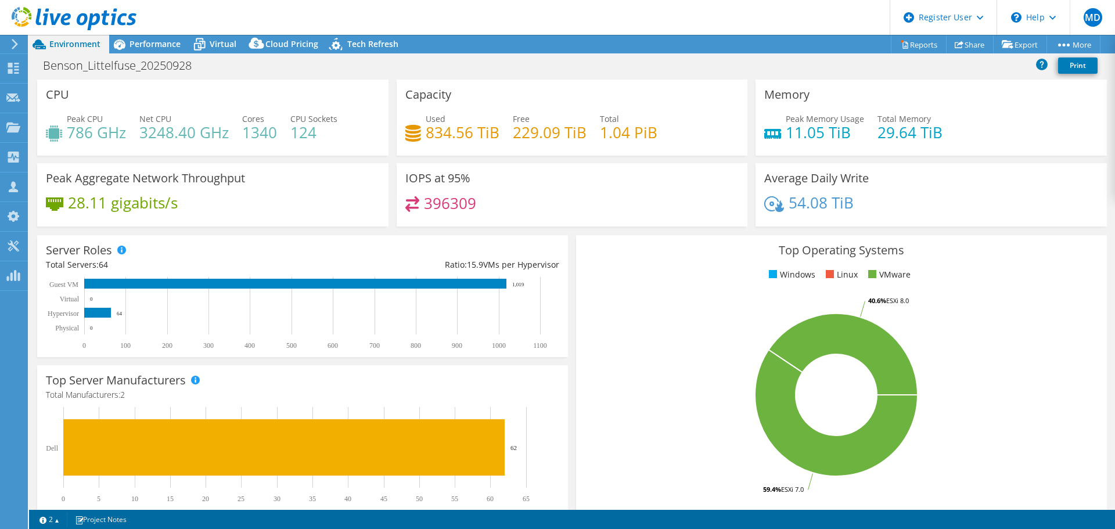
select select "USEast"
select select "USD"
